Goal: Entertainment & Leisure: Consume media (video, audio)

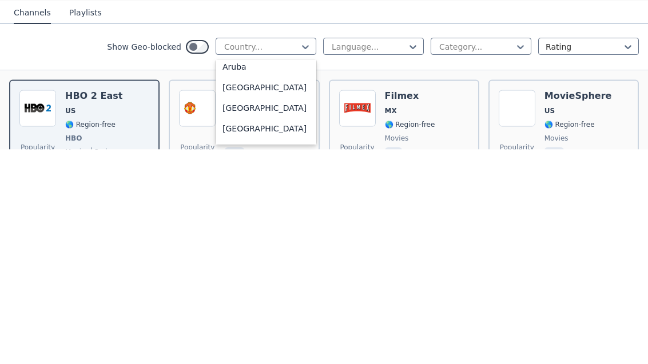
scroll to position [170, 0]
click at [233, 292] on div "[GEOGRAPHIC_DATA]" at bounding box center [266, 302] width 101 height 21
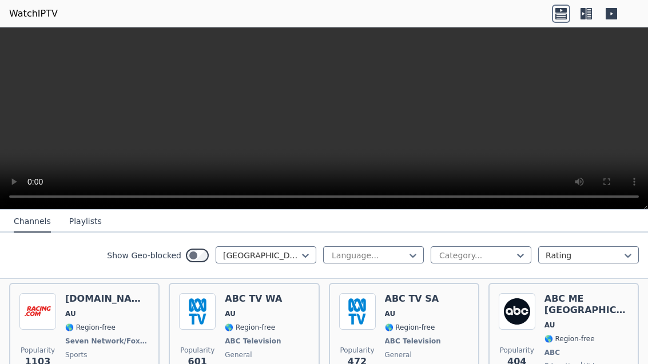
scroll to position [127, 0]
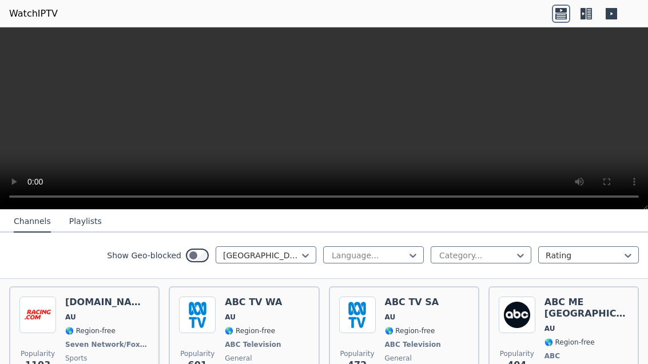
click at [400, 316] on span "AU" at bounding box center [414, 317] width 58 height 9
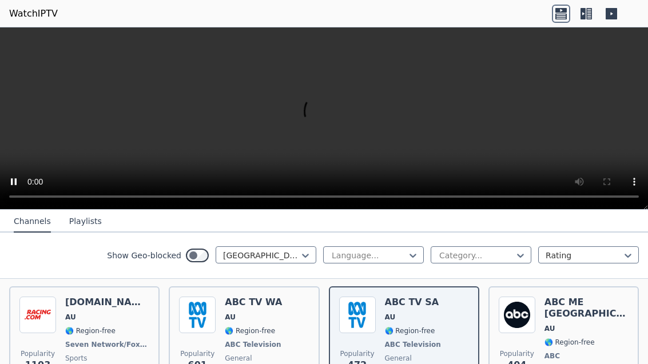
click at [320, 128] on video at bounding box center [324, 118] width 648 height 182
click at [597, 150] on video at bounding box center [324, 118] width 648 height 182
click at [638, 197] on video at bounding box center [324, 118] width 648 height 182
click at [614, 200] on video at bounding box center [324, 118] width 648 height 182
click at [31, 35] on video at bounding box center [324, 118] width 648 height 182
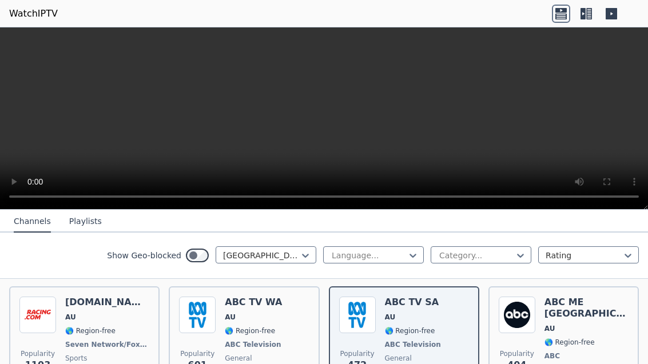
click at [613, 194] on video at bounding box center [324, 118] width 648 height 182
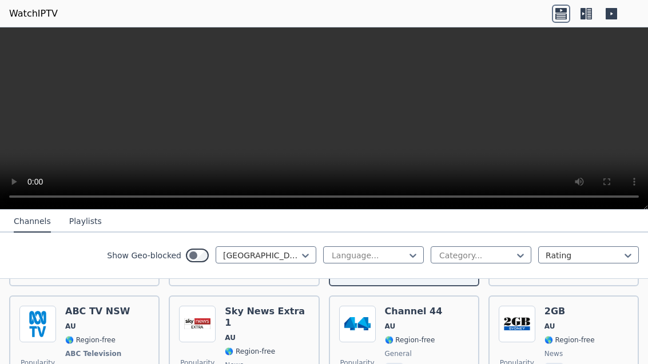
scroll to position [240, 0]
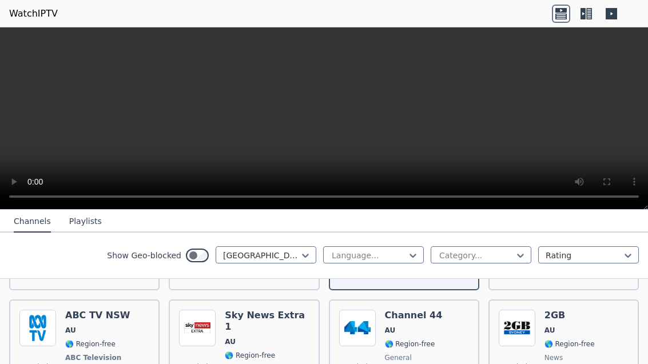
click at [327, 115] on video at bounding box center [324, 118] width 648 height 182
click at [328, 130] on video at bounding box center [324, 118] width 648 height 182
click at [574, 152] on video at bounding box center [324, 118] width 648 height 182
click at [618, 197] on video at bounding box center [324, 118] width 648 height 182
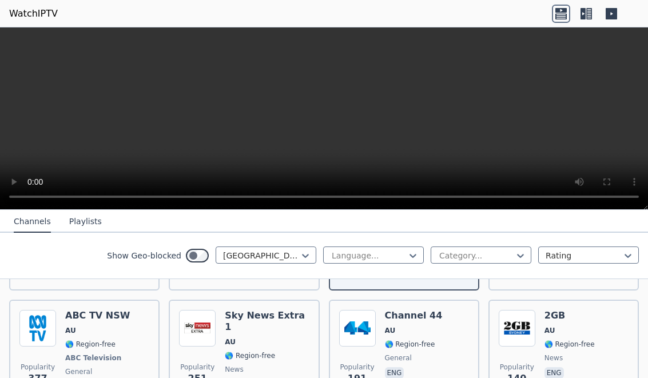
click at [4, 40] on video at bounding box center [324, 118] width 648 height 182
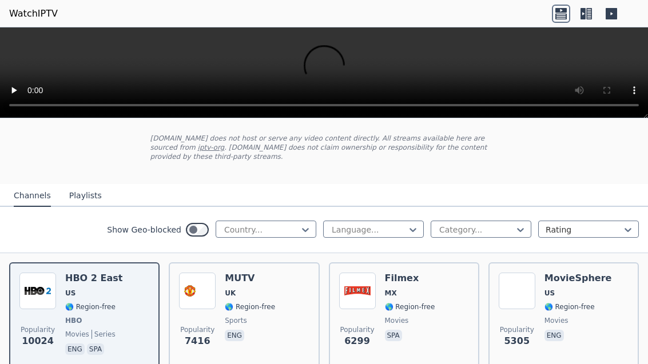
scroll to position [60, 0]
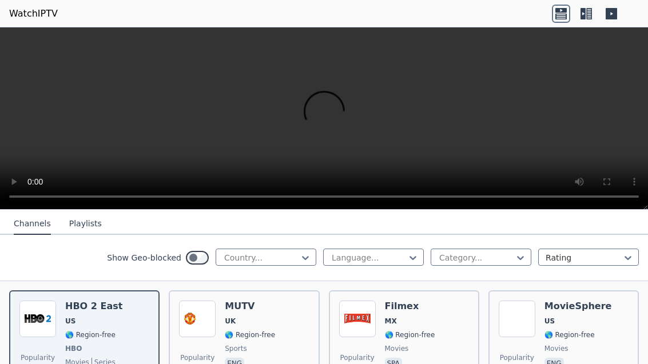
scroll to position [122, 0]
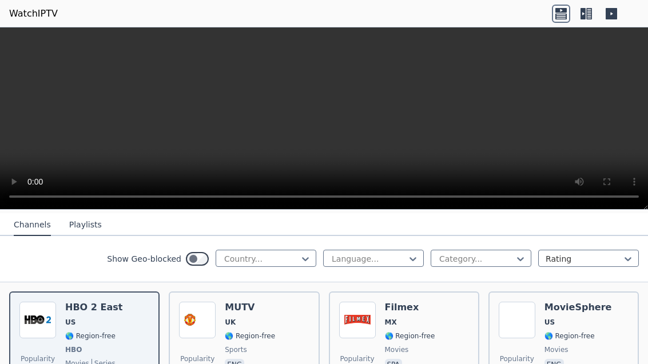
click at [560, 327] on span "US" at bounding box center [579, 322] width 68 height 9
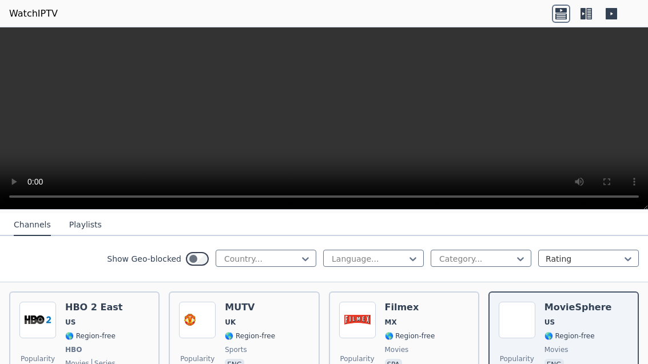
click at [320, 117] on video at bounding box center [324, 118] width 648 height 182
click at [379, 118] on video at bounding box center [324, 118] width 648 height 182
click at [603, 185] on video at bounding box center [324, 118] width 648 height 182
click at [614, 195] on video at bounding box center [324, 118] width 648 height 182
